Goal: Information Seeking & Learning: Learn about a topic

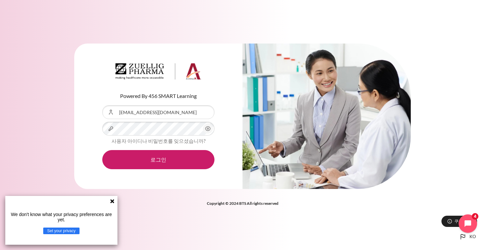
click at [58, 77] on div "Powered By 456 SMART Learning 사용자 아이디 ejyang@zuelligpharma.com 비밀번호 사용자 아이디나 비밀…" at bounding box center [242, 121] width 485 height 174
click at [158, 160] on button "로그인" at bounding box center [158, 159] width 112 height 19
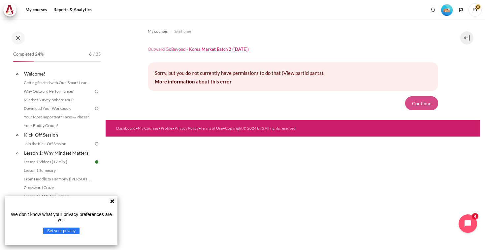
click at [420, 102] on button "Continue" at bounding box center [421, 103] width 33 height 14
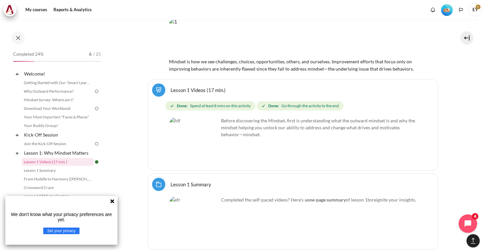
scroll to position [950, 0]
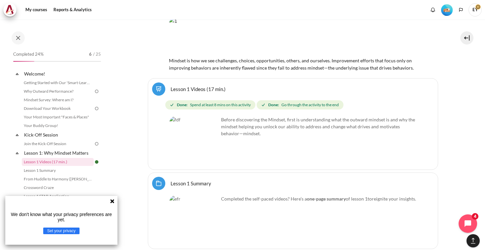
click at [113, 202] on icon at bounding box center [112, 201] width 4 height 4
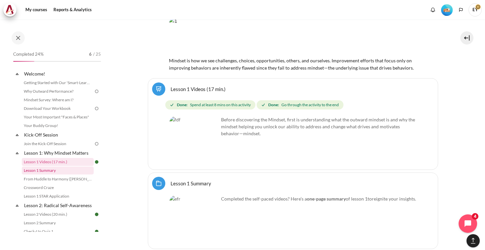
click at [56, 171] on link "Lesson 1 Summary" at bounding box center [58, 171] width 72 height 8
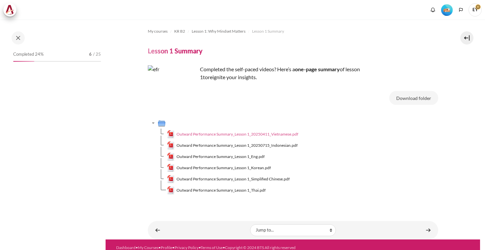
scroll to position [31, 0]
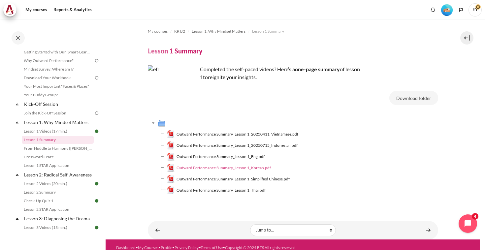
click at [226, 169] on span "Outward Performance Summary_Lesson 1_Korean.pdf" at bounding box center [224, 168] width 94 height 6
